Goal: Transaction & Acquisition: Purchase product/service

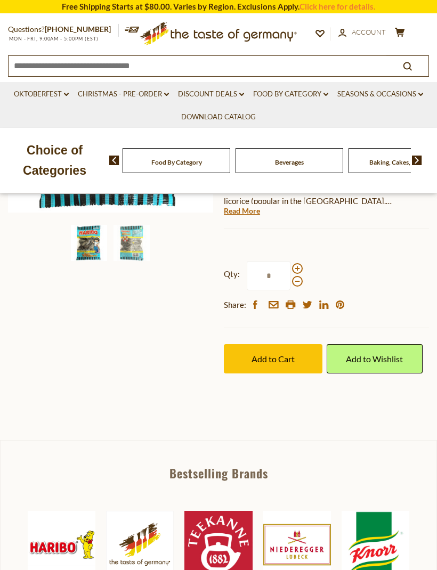
scroll to position [258, 0]
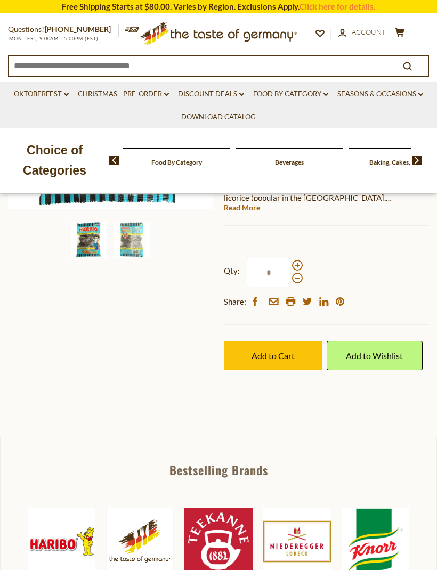
click at [132, 244] on img at bounding box center [132, 240] width 36 height 36
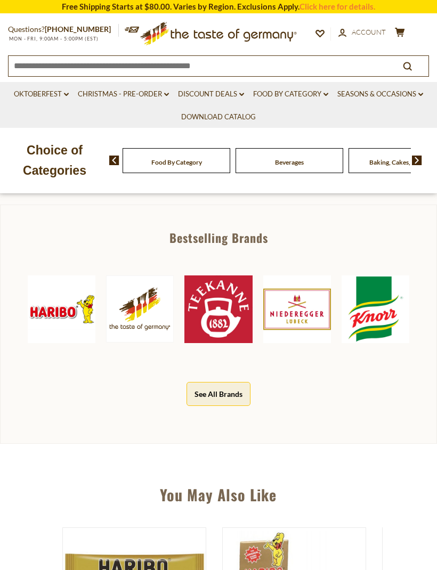
scroll to position [490, 0]
click at [42, 276] on img at bounding box center [62, 310] width 68 height 68
click at [50, 276] on img at bounding box center [62, 310] width 68 height 68
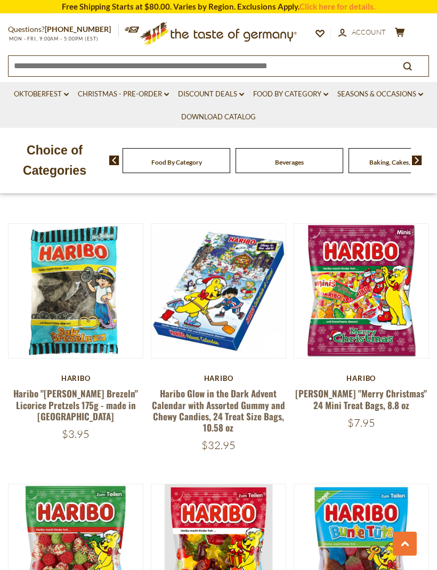
scroll to position [2266, 0]
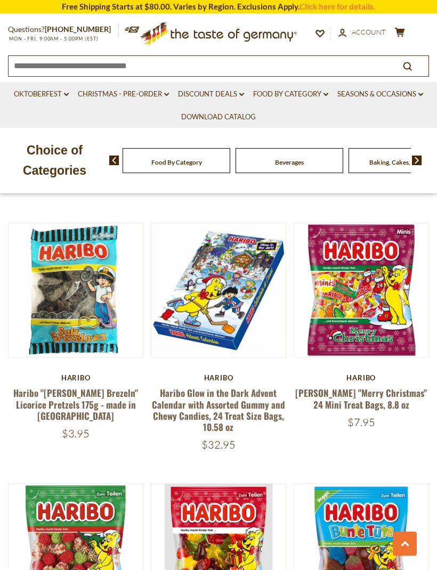
click at [240, 129] on button "Quick View" at bounding box center [218, 117] width 72 height 24
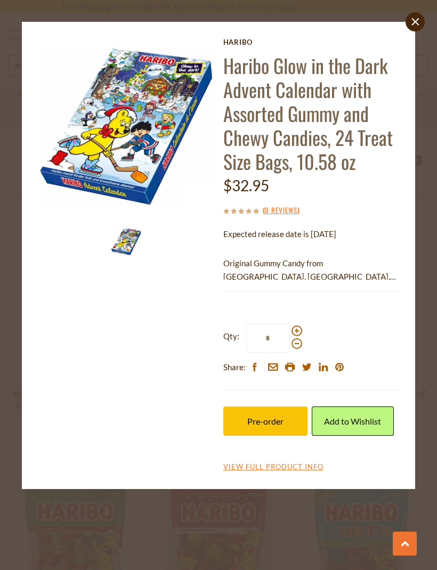
click at [417, 39] on div "close Haribo Haribo Glow in the Dark Advent Calendar with Assorted Gummy and Ch…" at bounding box center [218, 285] width 437 height 570
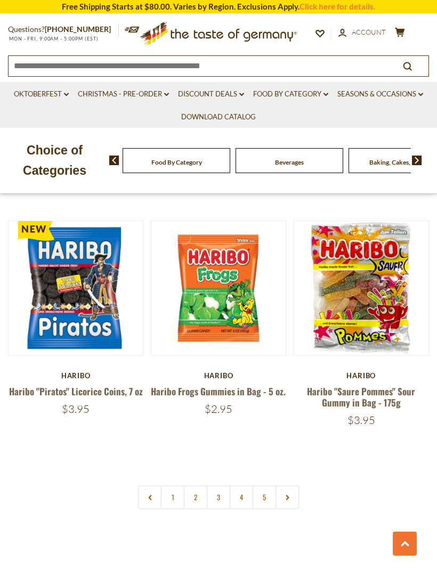
scroll to position [2718, 0]
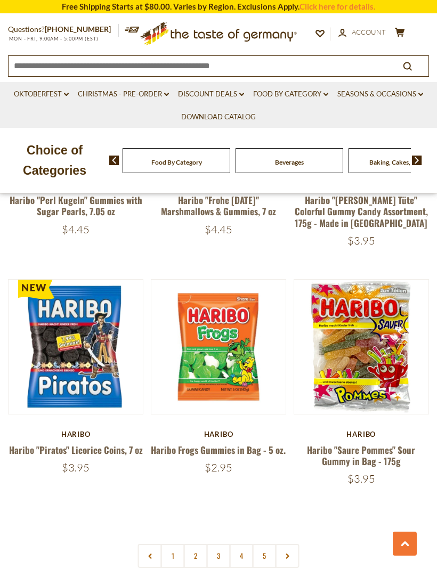
click at [240, 185] on button "Quick View" at bounding box center [218, 174] width 72 height 24
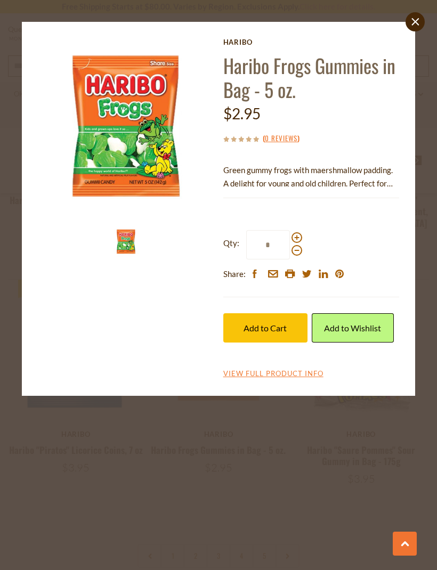
click at [424, 23] on link "close" at bounding box center [415, 21] width 19 height 19
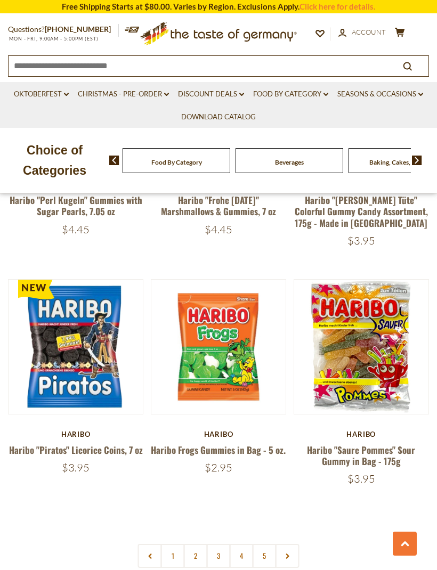
click at [415, 18] on div at bounding box center [218, 285] width 437 height 570
